Goal: Find specific page/section

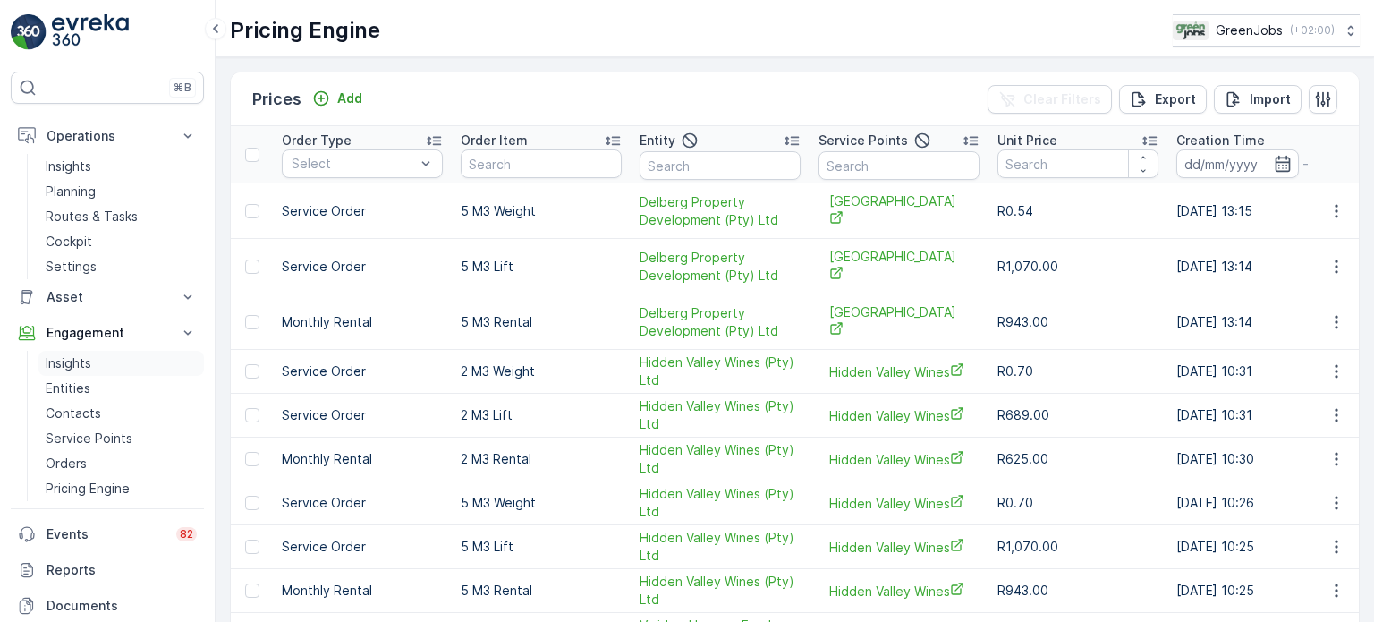
click at [82, 364] on p "Insights" at bounding box center [69, 363] width 46 height 18
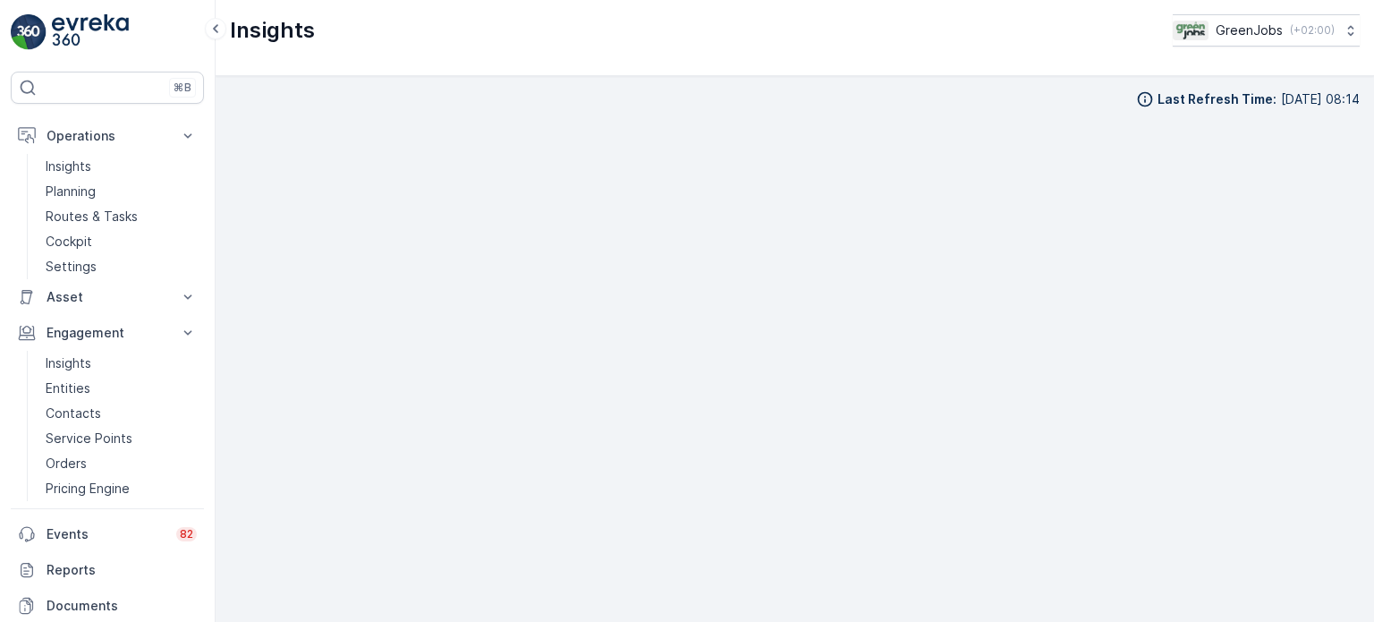
scroll to position [14, 0]
drag, startPoint x: 84, startPoint y: 189, endPoint x: 99, endPoint y: 186, distance: 15.4
click at [85, 189] on p "Planning" at bounding box center [71, 191] width 50 height 18
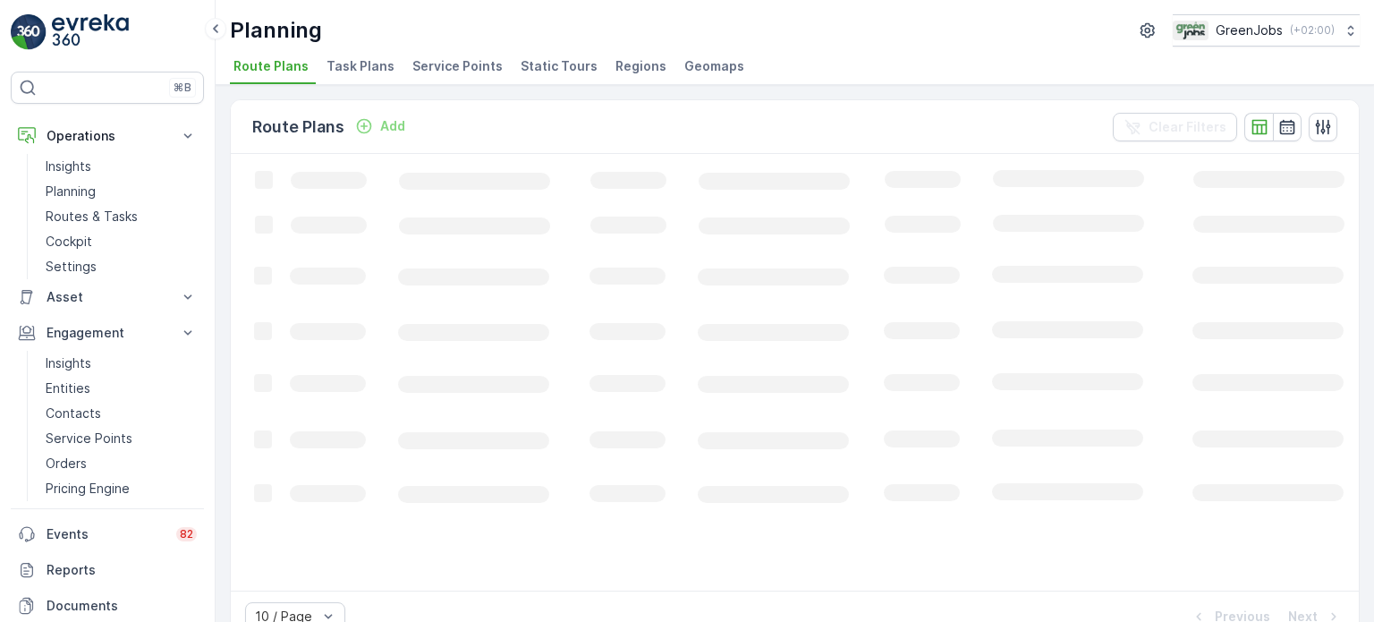
click at [480, 67] on span "Service Points" at bounding box center [457, 66] width 90 height 18
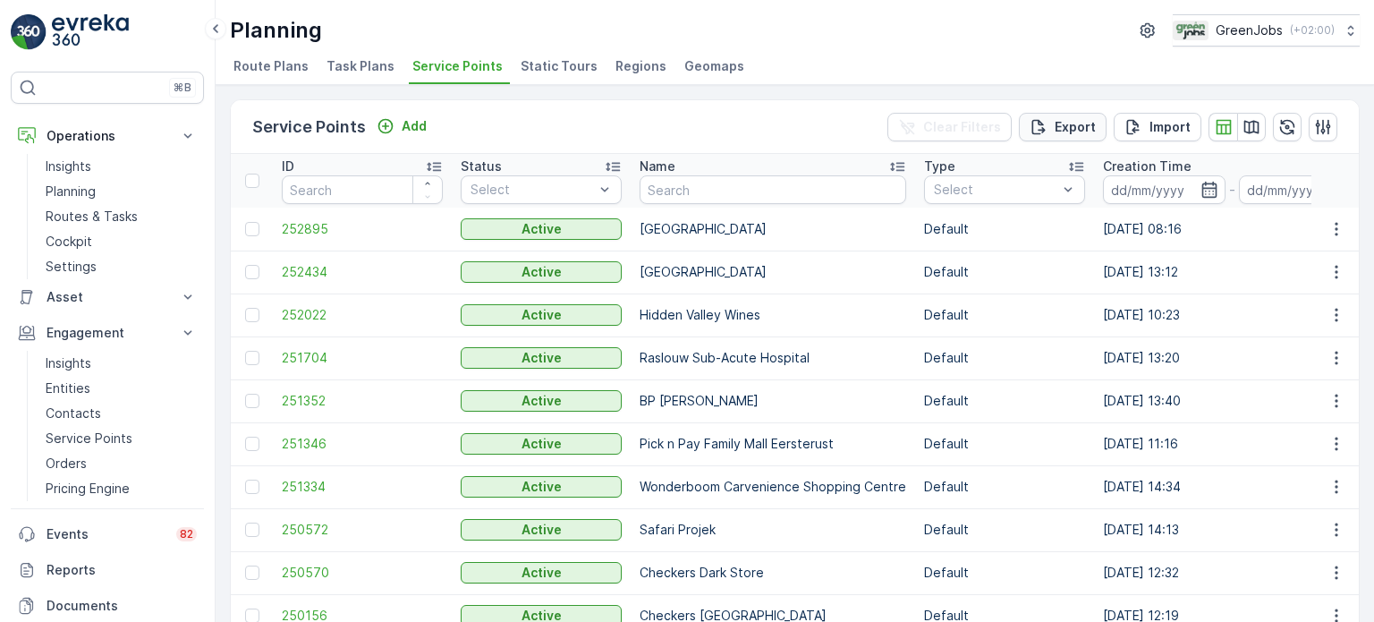
click at [1089, 125] on p "Export" at bounding box center [1074, 127] width 41 height 18
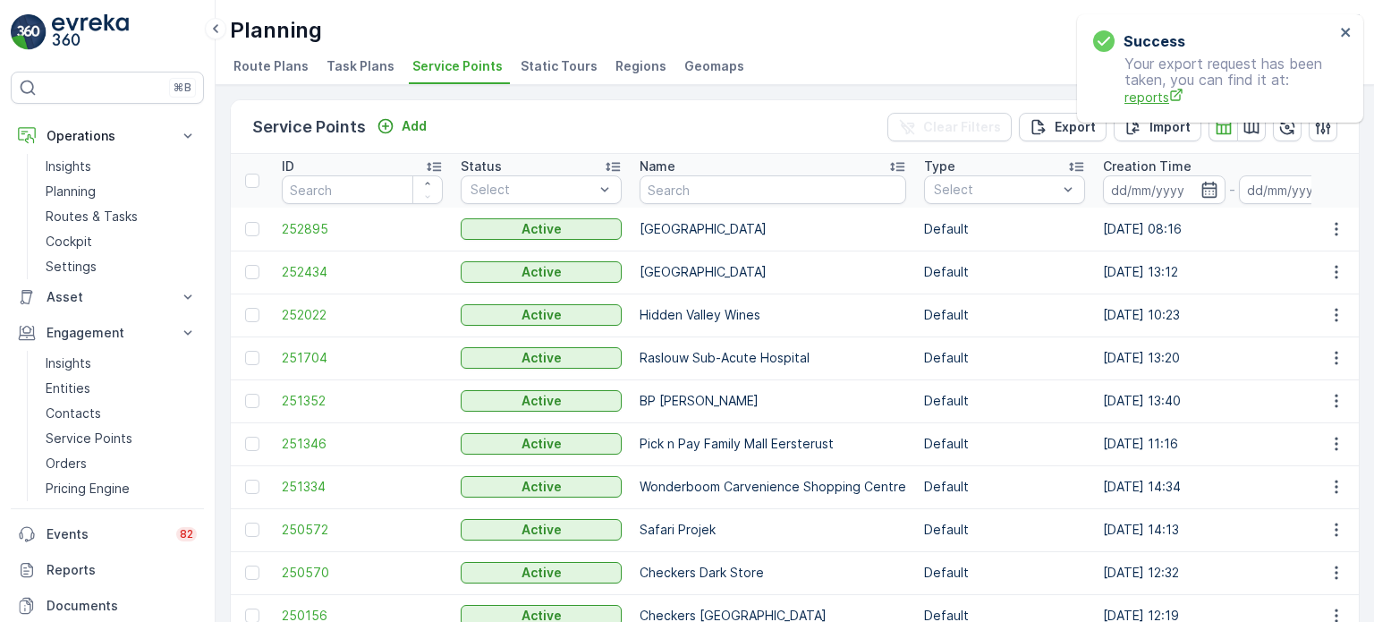
click at [1143, 97] on span "reports" at bounding box center [1229, 97] width 210 height 19
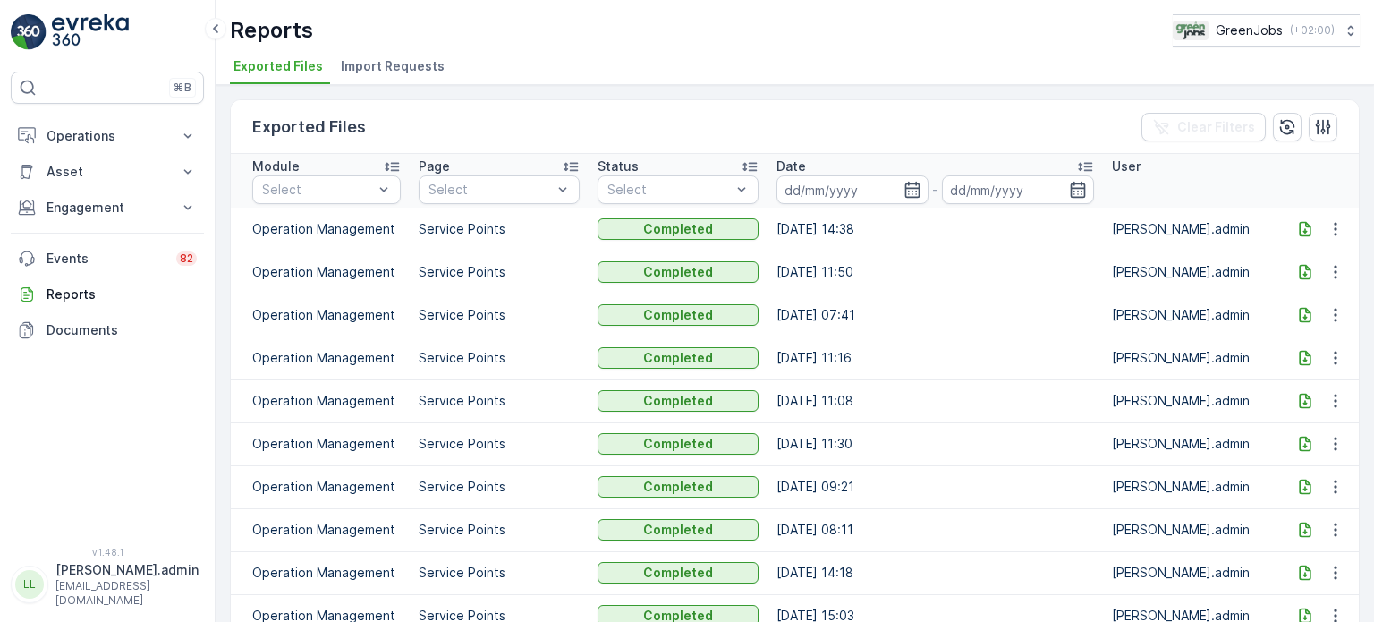
click at [1303, 227] on icon at bounding box center [1305, 229] width 18 height 18
